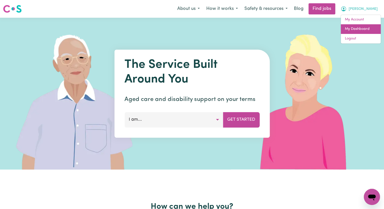
click at [353, 29] on link "My Dashboard" at bounding box center [361, 29] width 40 height 10
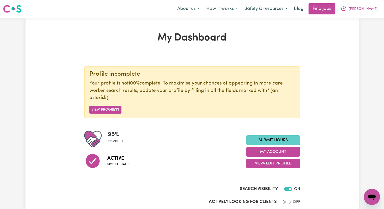
click at [273, 141] on link "Submit Hours" at bounding box center [273, 140] width 54 height 10
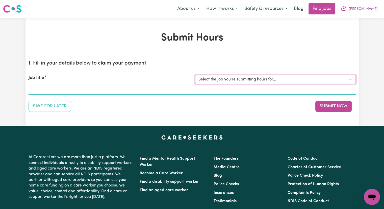
click at [210, 78] on select "Select the job you're submitting hours for... [[PERSON_NAME]] Care worker [GEOG…" at bounding box center [275, 79] width 161 height 10
select select "2766"
click at [195, 74] on select "Select the job you're submitting hours for... [[PERSON_NAME]] Care worker [GEOG…" at bounding box center [275, 79] width 161 height 10
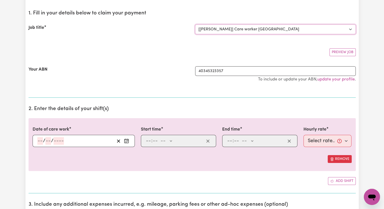
scroll to position [50, 0]
click at [38, 138] on input "number" at bounding box center [40, 140] width 6 height 8
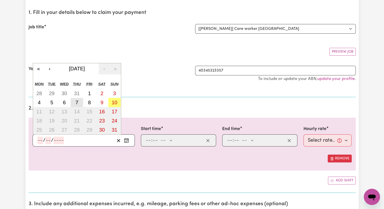
click at [78, 101] on abbr "7" at bounding box center [76, 102] width 3 height 6
type input "[DATE]"
type input "7"
type input "8"
type input "2025"
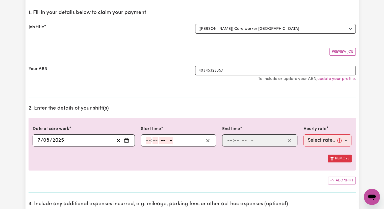
click at [147, 138] on input "number" at bounding box center [149, 140] width 6 height 8
click at [150, 140] on input "10" at bounding box center [148, 140] width 5 height 8
type input "1"
click at [156, 141] on span at bounding box center [156, 140] width 1 height 6
click at [152, 138] on input "number" at bounding box center [153, 140] width 6 height 8
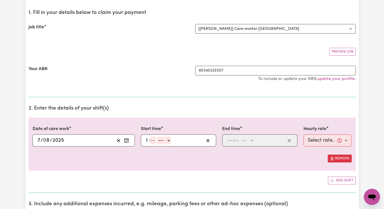
click at [152, 138] on input "number" at bounding box center [153, 140] width 6 height 8
type input "0"
click at [170, 141] on select "-- AM PM" at bounding box center [165, 140] width 14 height 8
select select "pm"
click at [158, 136] on select "-- AM PM" at bounding box center [165, 140] width 14 height 8
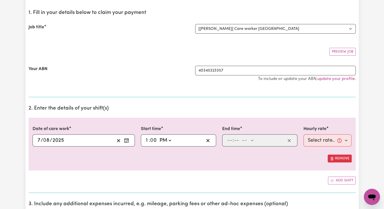
type input "13:00"
click at [231, 141] on input "number" at bounding box center [230, 140] width 6 height 8
type input "5"
type input "30"
click at [252, 140] on select "-- AM PM" at bounding box center [246, 140] width 14 height 8
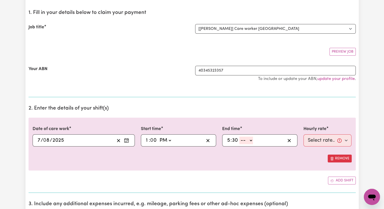
select select "pm"
click at [239, 136] on select "-- AM PM" at bounding box center [246, 140] width 14 height 8
type input "17:30"
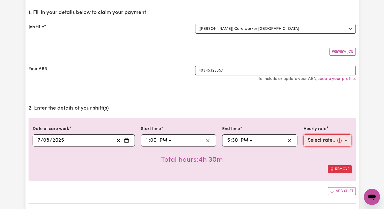
click at [316, 142] on select "Select rate... $40.00 (Weekday)" at bounding box center [327, 140] width 48 height 12
select select "40-Weekday"
click at [303, 134] on select "Select rate... $40.00 (Weekday)" at bounding box center [327, 140] width 48 height 12
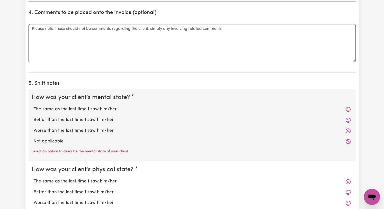
scroll to position [303, 0]
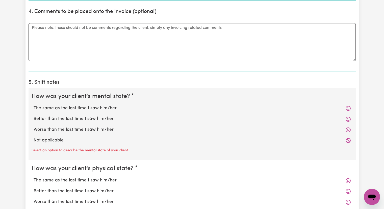
click at [88, 107] on label "The same as the last time I saw him/her" at bounding box center [192, 108] width 317 height 7
click at [34, 105] on input "The same as the last time I saw him/her" at bounding box center [33, 105] width 0 height 0
radio input "true"
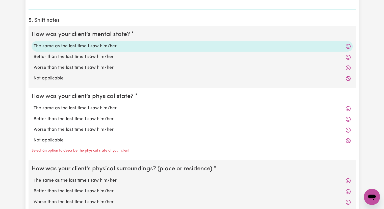
scroll to position [379, 0]
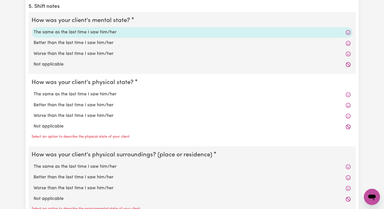
click at [93, 94] on label "The same as the last time I saw him/her" at bounding box center [192, 94] width 317 height 7
click at [34, 91] on input "The same as the last time I saw him/her" at bounding box center [33, 91] width 0 height 0
radio input "true"
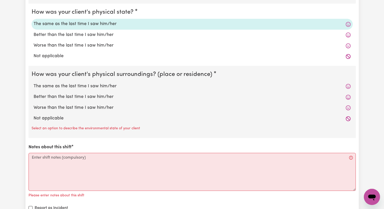
scroll to position [454, 0]
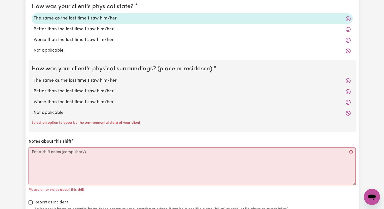
click at [100, 80] on label "The same as the last time I saw him/her" at bounding box center [192, 80] width 317 height 7
click at [34, 77] on input "The same as the last time I saw him/her" at bounding box center [33, 77] width 0 height 0
radio input "true"
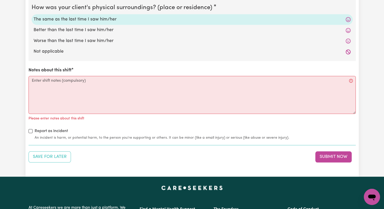
scroll to position [530, 0]
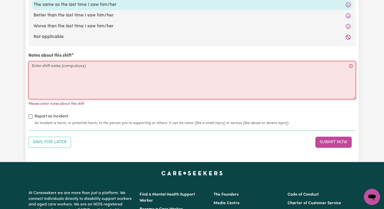
click at [95, 65] on textarea "Notes about this shift" at bounding box center [192, 80] width 327 height 38
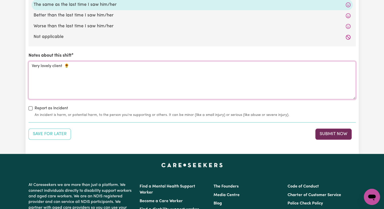
type textarea "Very lovely client 🌻"
click at [329, 135] on button "Submit Now" at bounding box center [333, 133] width 36 height 11
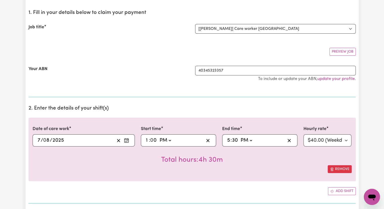
scroll to position [0, 0]
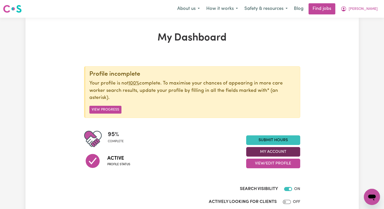
click at [268, 150] on button "My Account" at bounding box center [273, 152] width 54 height 10
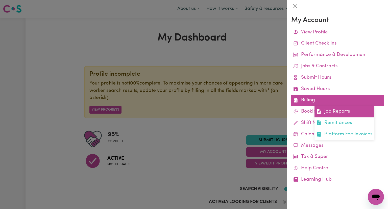
click at [330, 111] on link "Job Reports" at bounding box center [344, 111] width 60 height 11
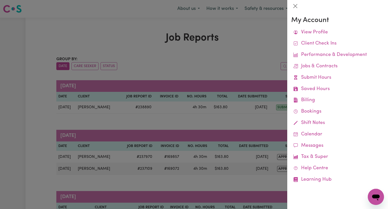
click at [238, 57] on div at bounding box center [194, 104] width 388 height 209
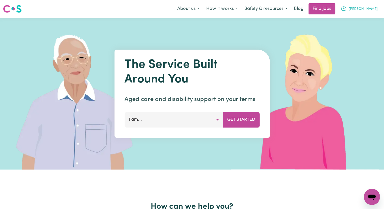
click at [370, 9] on span "[PERSON_NAME]" at bounding box center [363, 9] width 29 height 6
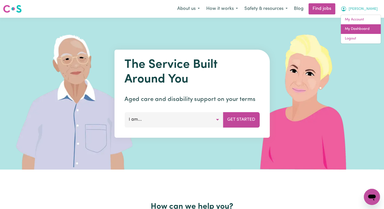
click at [354, 29] on link "My Dashboard" at bounding box center [361, 29] width 40 height 10
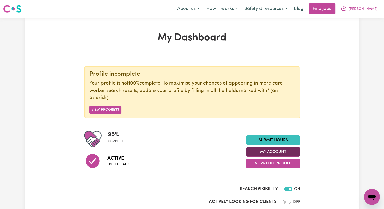
click at [284, 150] on button "My Account" at bounding box center [273, 152] width 54 height 10
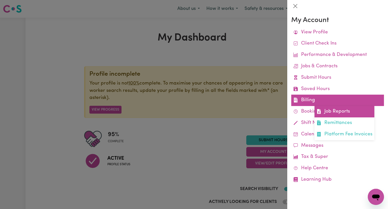
click at [335, 110] on link "Job Reports" at bounding box center [344, 111] width 60 height 11
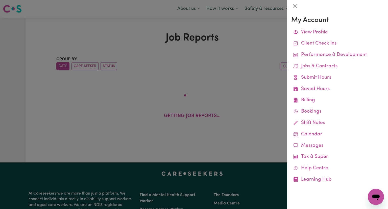
click at [257, 95] on div at bounding box center [194, 104] width 388 height 209
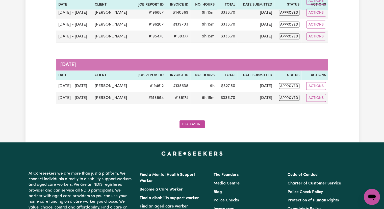
scroll to position [1111, 0]
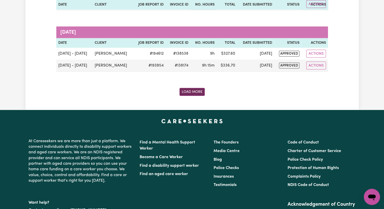
click at [198, 88] on button "Load More" at bounding box center [191, 92] width 25 height 8
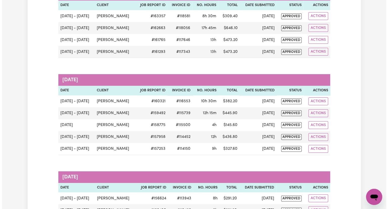
scroll to position [1969, 0]
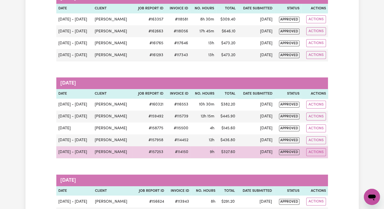
click at [65, 146] on td "Jun 1 - Jun 2" at bounding box center [74, 152] width 36 height 12
click at [85, 146] on td "Jun 1 - Jun 2" at bounding box center [74, 152] width 36 height 12
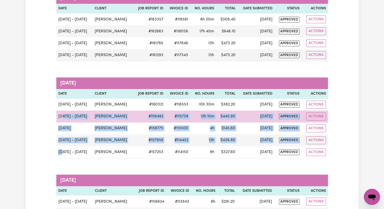
drag, startPoint x: 61, startPoint y: 141, endPoint x: 61, endPoint y: 108, distance: 33.6
click at [61, 108] on tbody "Jun 26 - Jun 30 Ursula Hall # 160321 #116553 10h 30m $ 382.20 Jul 3 approved Ac…" at bounding box center [192, 128] width 272 height 60
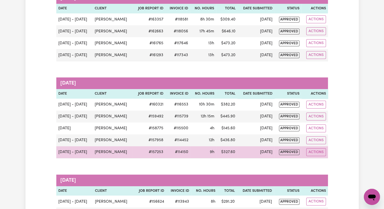
click at [303, 148] on div "Actions" at bounding box center [314, 152] width 22 height 8
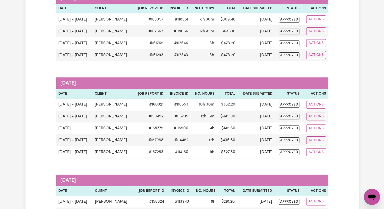
drag, startPoint x: 327, startPoint y: 142, endPoint x: 330, endPoint y: 127, distance: 15.4
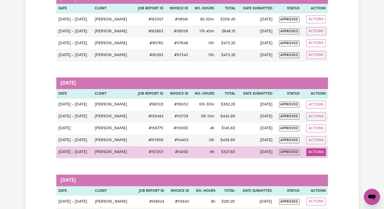
drag, startPoint x: 324, startPoint y: 125, endPoint x: 324, endPoint y: 143, distance: 17.4
click at [324, 143] on tbody "Jun 26 - Jun 30 Ursula Hall # 160321 #116553 10h 30m $ 382.20 Jul 3 approved Ac…" at bounding box center [192, 128] width 272 height 60
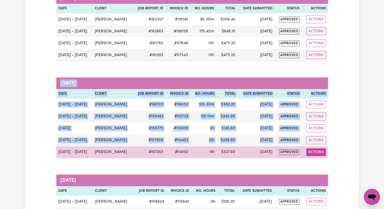
drag, startPoint x: 58, startPoint y: 140, endPoint x: 324, endPoint y: 139, distance: 266.8
click at [324, 146] on tr "Jun 1 - Jun 2 Ursula Hall # 157253 #114150 9h $ 327.60 Jun 4 approved Actions" at bounding box center [192, 152] width 272 height 12
click at [251, 146] on td "Jun 4" at bounding box center [255, 152] width 37 height 12
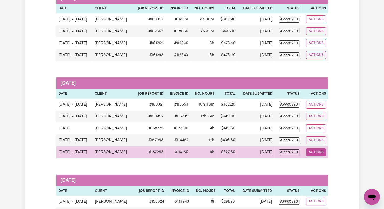
click at [317, 148] on button "Actions" at bounding box center [316, 152] width 20 height 8
click at [327, 158] on link "View Job Report" at bounding box center [329, 163] width 43 height 10
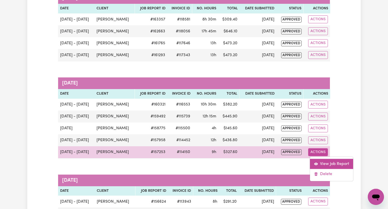
select select "pm"
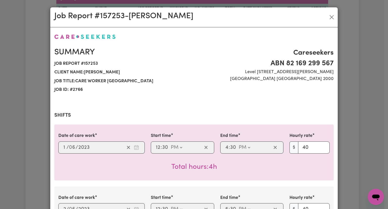
select select "40-Weekday"
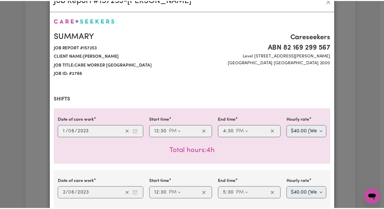
scroll to position [0, 0]
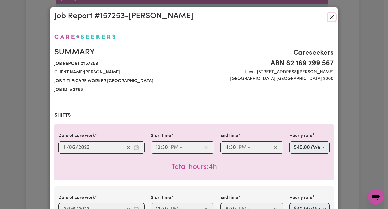
click at [331, 17] on button "Close" at bounding box center [331, 17] width 8 height 8
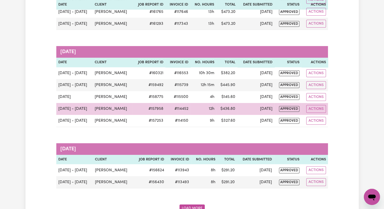
scroll to position [2020, 0]
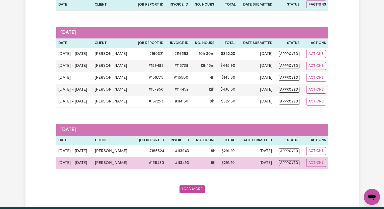
click at [251, 157] on td "[DATE]" at bounding box center [255, 163] width 37 height 12
click at [290, 160] on span "approved" at bounding box center [289, 163] width 20 height 6
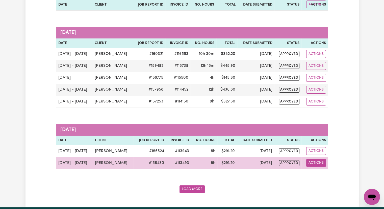
click at [316, 159] on button "Actions" at bounding box center [316, 163] width 20 height 8
click at [327, 169] on link "View Job Report" at bounding box center [328, 174] width 43 height 10
select select "pm"
select select "40-Weekday"
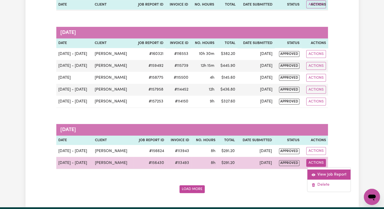
select select "pm"
select select "40-Weekday"
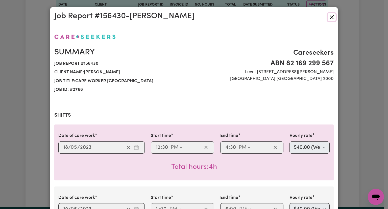
click at [330, 18] on button "Close" at bounding box center [331, 17] width 8 height 8
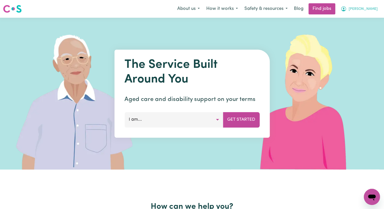
click at [370, 9] on span "[PERSON_NAME]" at bounding box center [363, 9] width 29 height 6
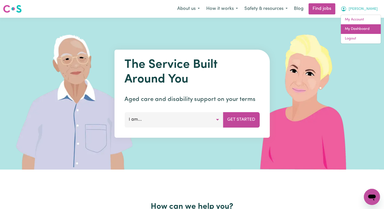
click at [367, 28] on link "My Dashboard" at bounding box center [361, 29] width 40 height 10
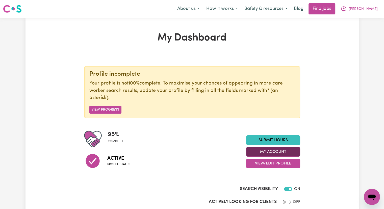
click at [295, 149] on button "My Account" at bounding box center [273, 152] width 54 height 10
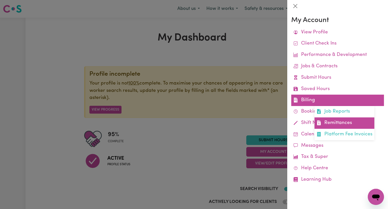
click at [342, 123] on link "Remittances" at bounding box center [344, 122] width 60 height 11
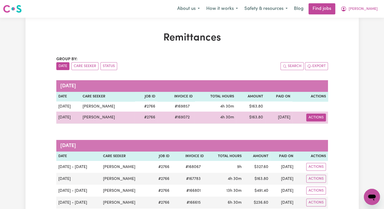
click at [318, 117] on button "Actions" at bounding box center [316, 117] width 20 height 8
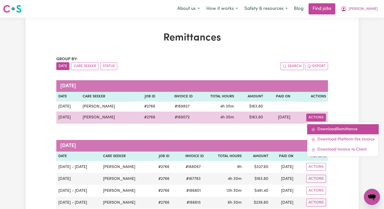
click at [329, 128] on link "Download Remittance" at bounding box center [342, 129] width 71 height 10
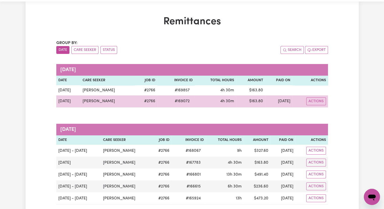
scroll to position [50, 0]
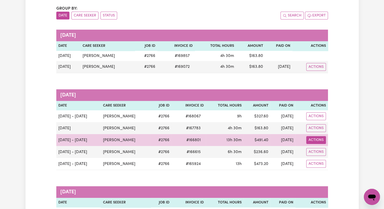
click at [316, 71] on button "Actions" at bounding box center [316, 67] width 20 height 8
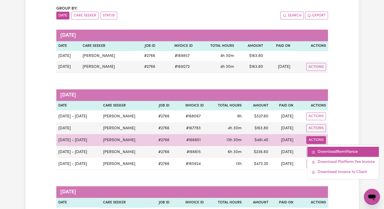
click at [338, 150] on link "Download Remittance" at bounding box center [342, 151] width 71 height 10
